Goal: Navigation & Orientation: Find specific page/section

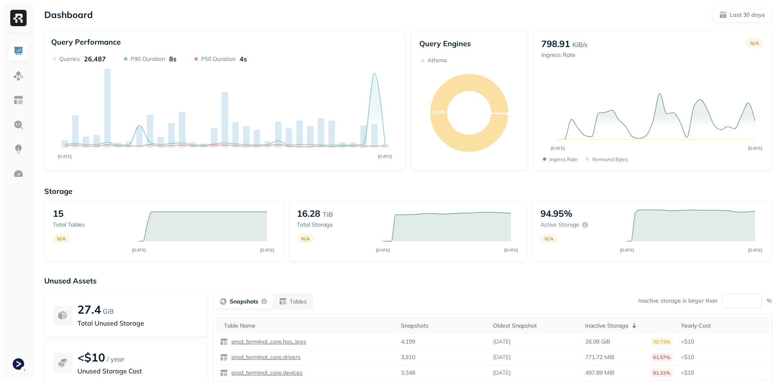
scroll to position [46, 0]
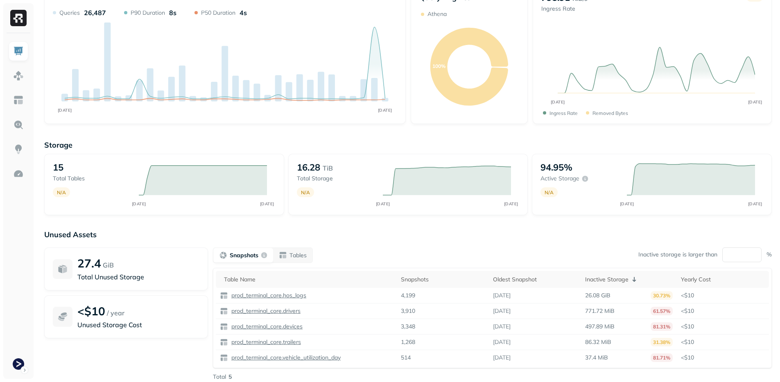
click at [423, 240] on div "Unused Assets 27.4 GiB Total Unused Storage <$10 / year Unused Storage Cost Sna…" at bounding box center [408, 312] width 728 height 164
click at [371, 240] on div "Unused Assets 27.4 GiB Total Unused Storage <$10 / year Unused Storage Cost Sna…" at bounding box center [408, 312] width 728 height 164
click at [370, 240] on div "Unused Assets 27.4 GiB Total Unused Storage <$10 / year Unused Storage Cost Sna…" at bounding box center [408, 312] width 728 height 164
drag, startPoint x: 370, startPoint y: 240, endPoint x: 184, endPoint y: 223, distance: 186.2
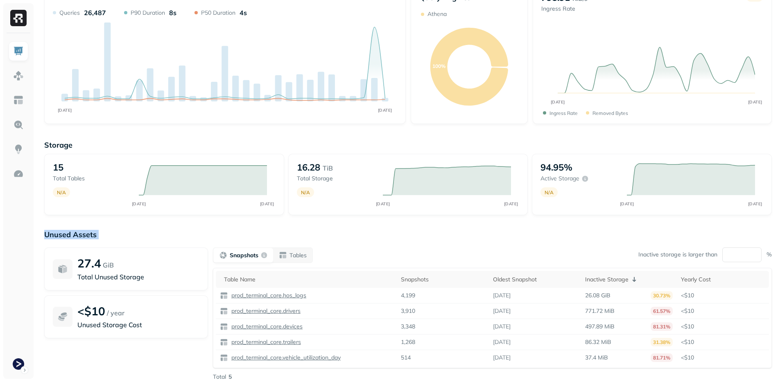
click at [184, 223] on div "Storage 15 Total tables N/A AUG [DATE] 16.28 TiB Total storage N/A AUG [DATE] 9…" at bounding box center [408, 267] width 728 height 270
drag, startPoint x: 184, startPoint y: 223, endPoint x: 226, endPoint y: 224, distance: 42.2
click at [189, 223] on div "Storage 15 Total tables N/A AUG [DATE] 16.28 TiB Total storage N/A AUG [DATE] 9…" at bounding box center [408, 267] width 728 height 270
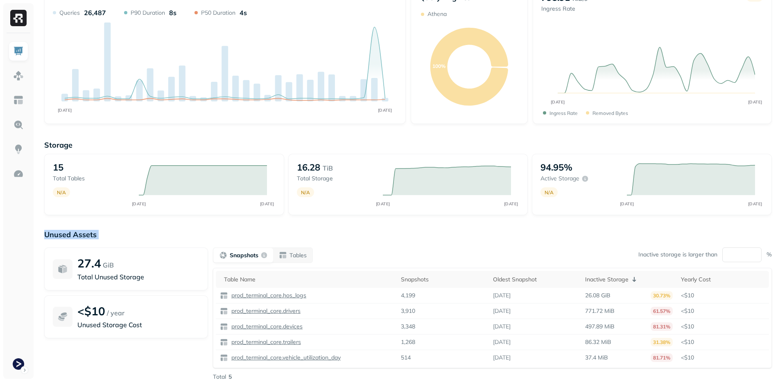
click at [227, 224] on div "Storage 15 Total tables N/A AUG [DATE] 16.28 TiB Total storage N/A AUG [DATE] 9…" at bounding box center [408, 267] width 728 height 270
drag, startPoint x: 52, startPoint y: 237, endPoint x: 83, endPoint y: 235, distance: 30.8
click at [83, 235] on p "Unused Assets" at bounding box center [408, 234] width 728 height 9
drag, startPoint x: 87, startPoint y: 234, endPoint x: 59, endPoint y: 236, distance: 28.7
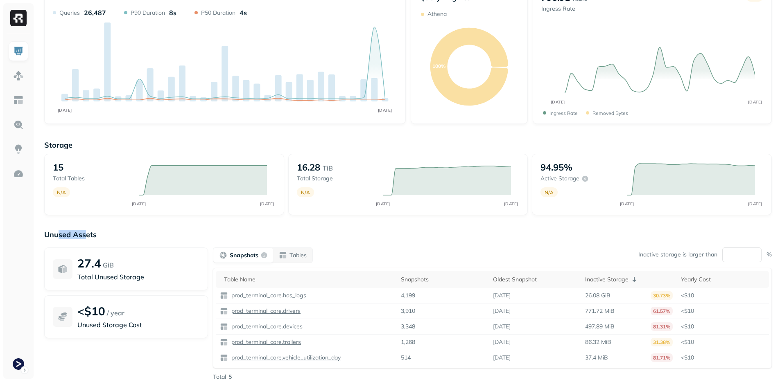
click at [59, 236] on p "Unused Assets" at bounding box center [408, 234] width 728 height 9
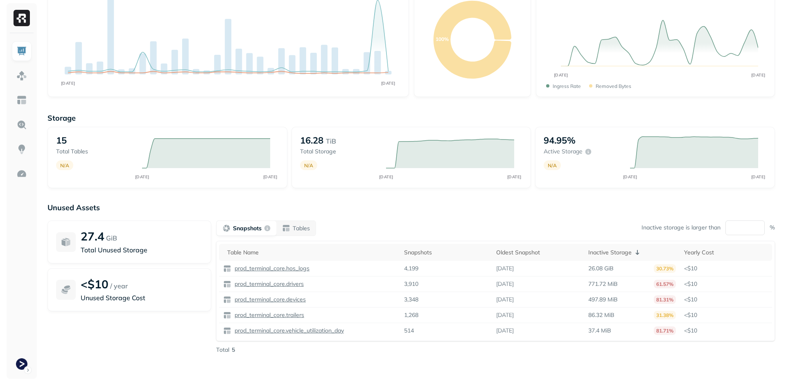
scroll to position [0, 0]
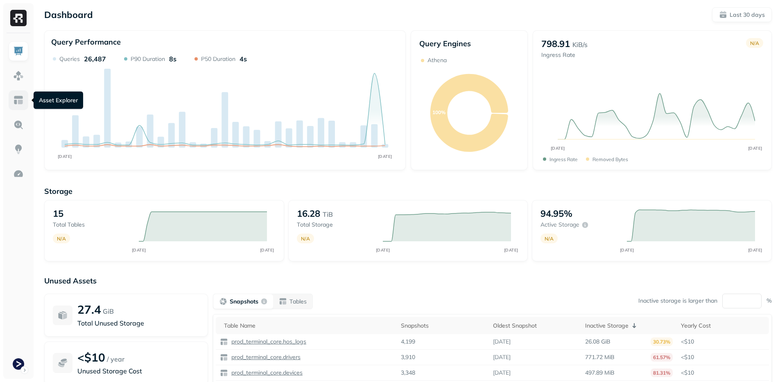
click at [19, 102] on img at bounding box center [18, 100] width 11 height 11
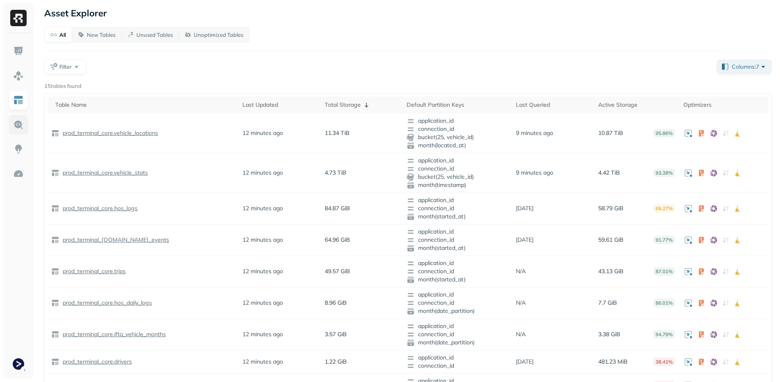
click at [26, 129] on link at bounding box center [19, 125] width 20 height 20
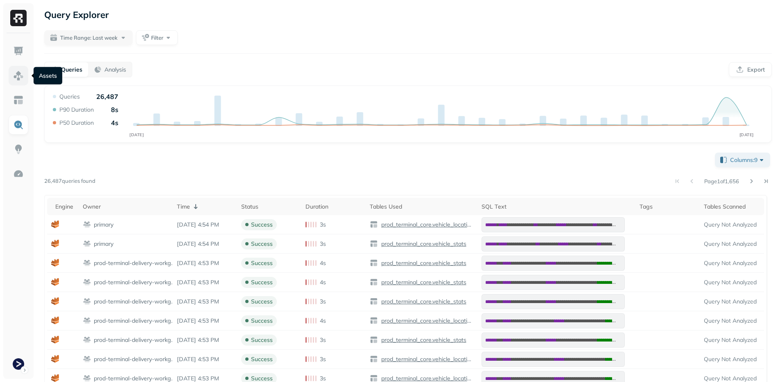
click at [16, 80] on img at bounding box center [18, 75] width 11 height 11
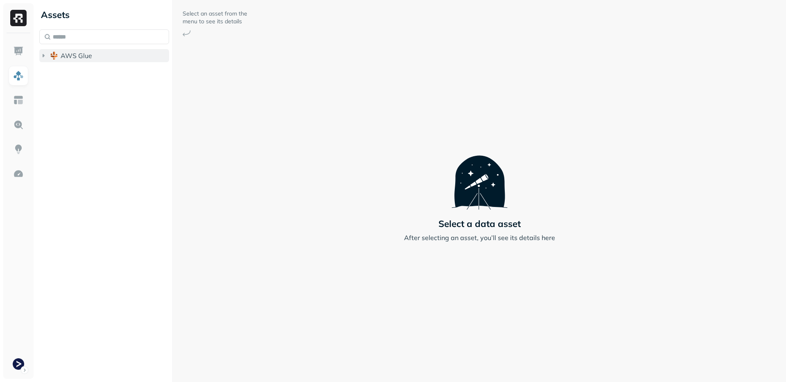
click at [79, 59] on span "AWS Glue" at bounding box center [77, 56] width 32 height 8
click at [85, 73] on span "prod_terminal_core" at bounding box center [98, 71] width 59 height 8
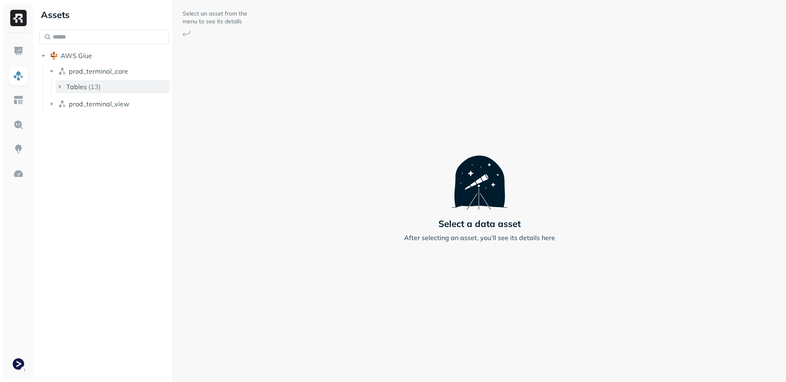
click at [125, 84] on button "Tables ( 13 )" at bounding box center [113, 86] width 114 height 13
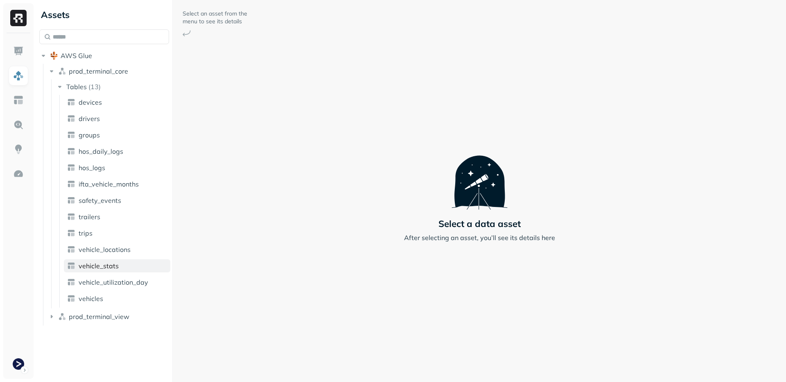
click at [107, 265] on span "vehicle_stats" at bounding box center [99, 266] width 40 height 8
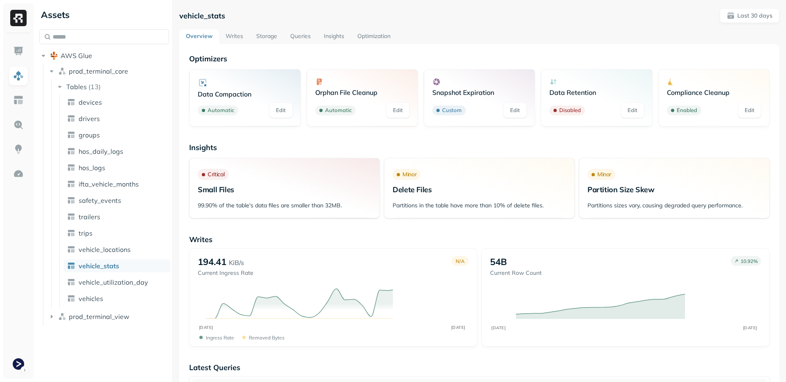
click at [264, 34] on link "Storage" at bounding box center [267, 36] width 34 height 15
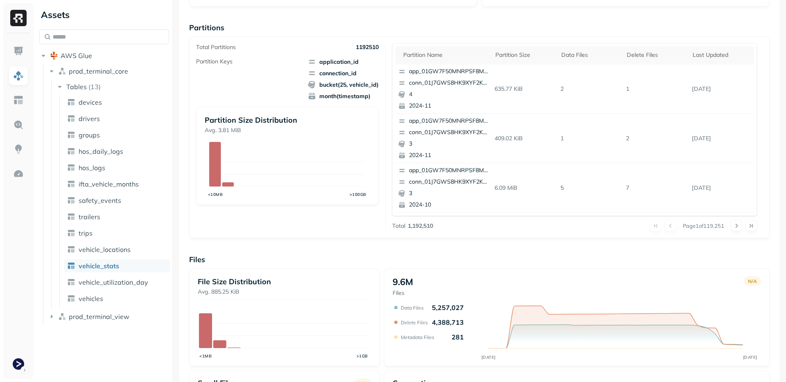
scroll to position [244, 0]
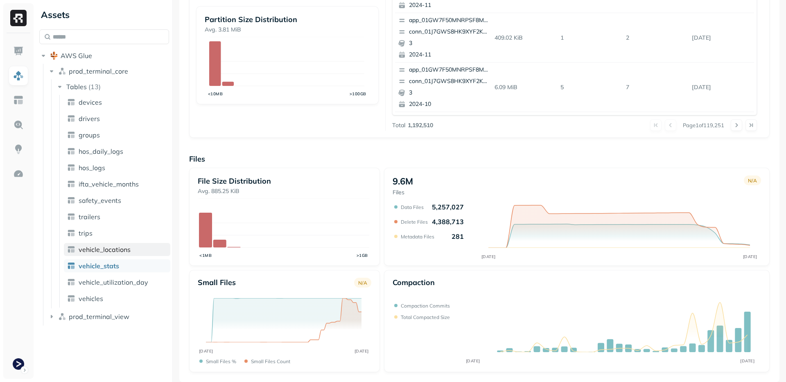
click at [114, 254] on link "vehicle_locations" at bounding box center [117, 249] width 106 height 13
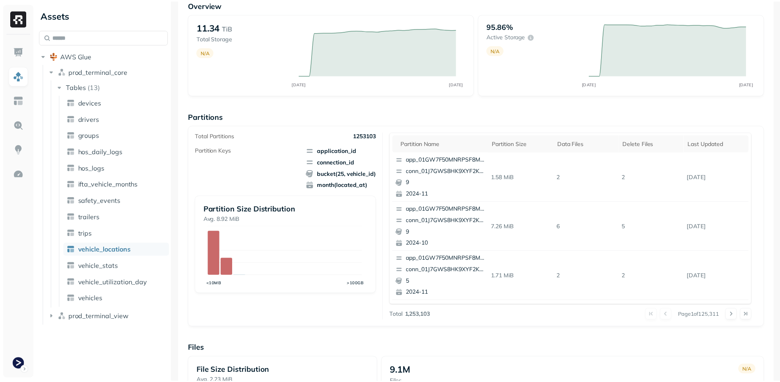
scroll to position [197, 0]
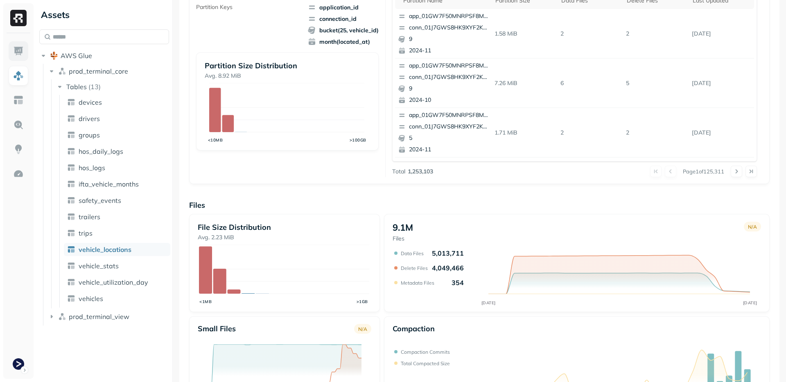
click at [11, 46] on link at bounding box center [19, 51] width 20 height 20
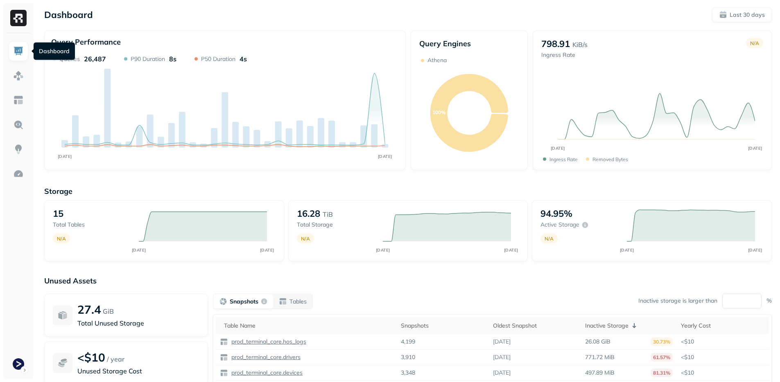
click at [425, 179] on div "Storage 15 Total tables N/A AUG [DATE] 16.28 TiB Total storage N/A AUG [DATE] 9…" at bounding box center [408, 314] width 728 height 270
click at [404, 287] on div "Unused Assets 27.4 GiB Total Unused Storage <$10 / year Unused Storage Cost Sna…" at bounding box center [408, 358] width 728 height 164
click at [350, 301] on div "Snapshots Tables Inactive storage is larger than ** %" at bounding box center [492, 302] width 559 height 16
click at [373, 283] on p "Unused Assets" at bounding box center [408, 280] width 728 height 9
click at [372, 285] on p "Unused Assets" at bounding box center [408, 280] width 728 height 9
